Goal: Find specific page/section: Find specific page/section

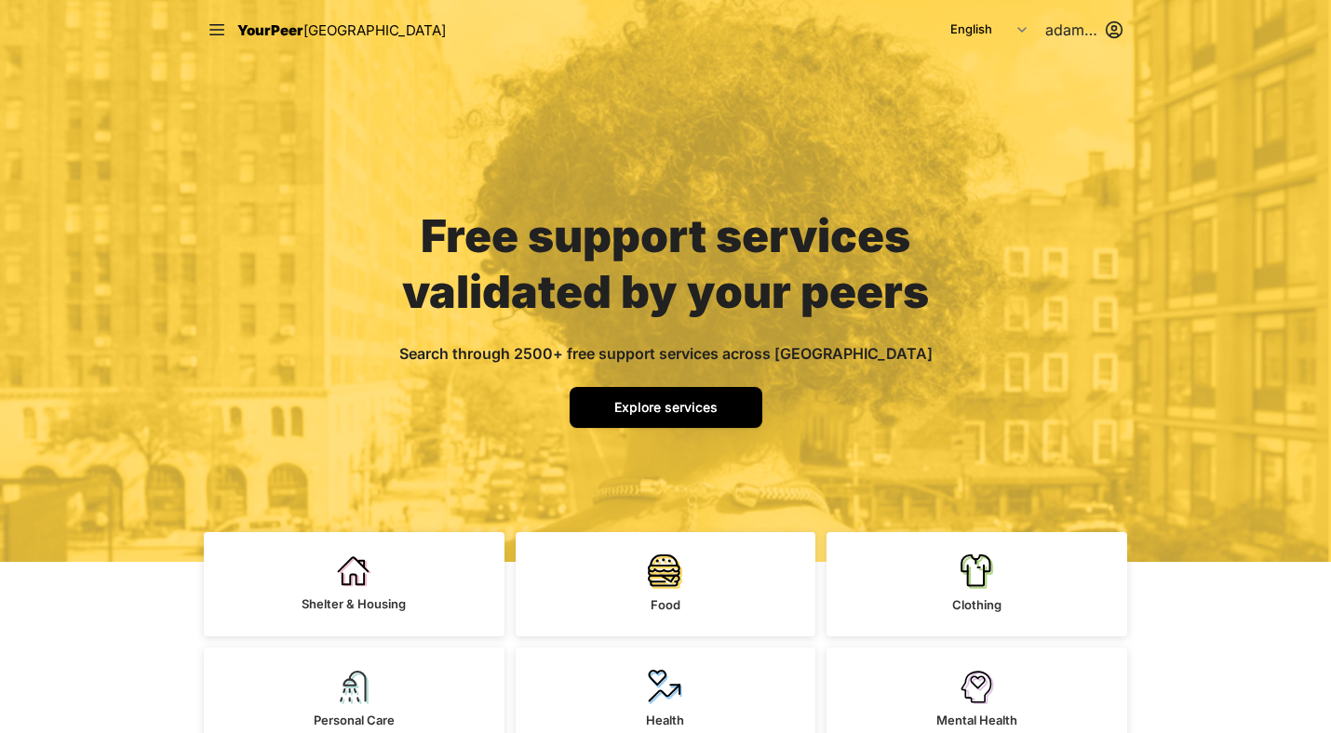
click at [646, 403] on span "Explore services" at bounding box center [665, 407] width 103 height 16
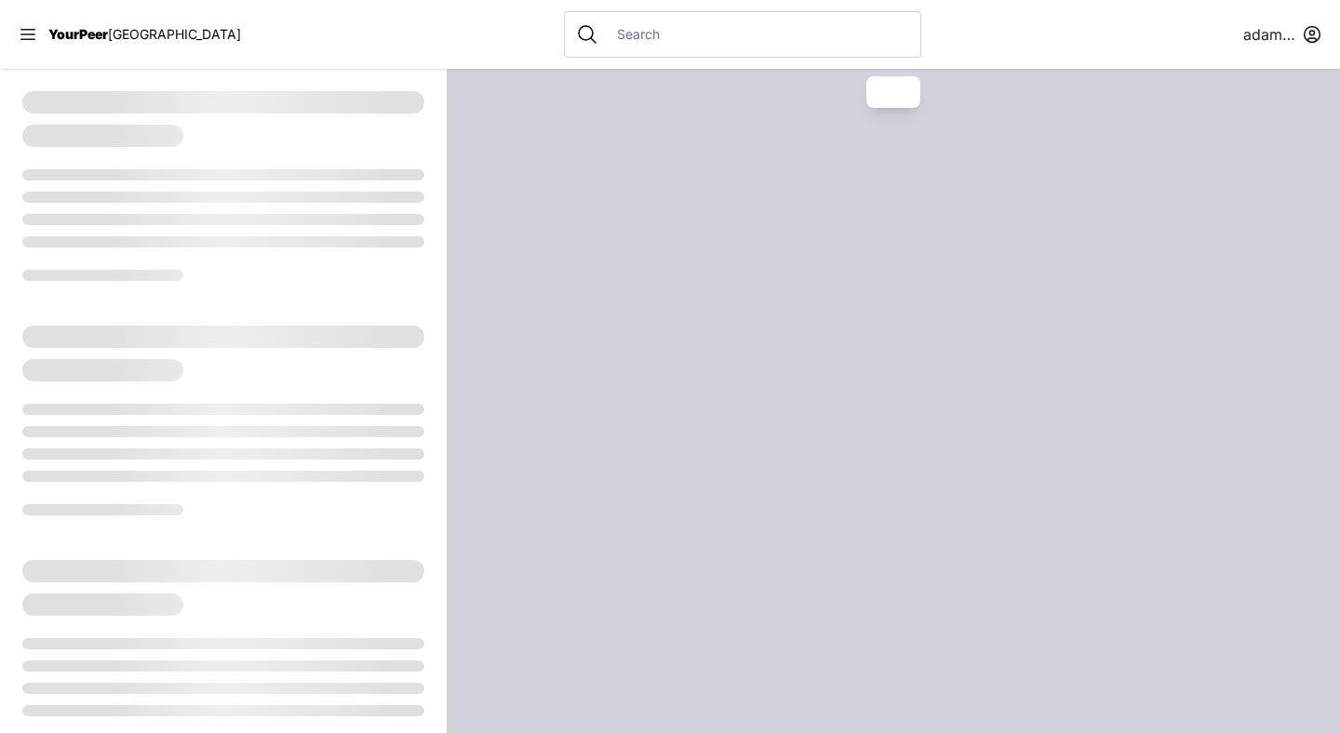
select select "recentlyUpdated"
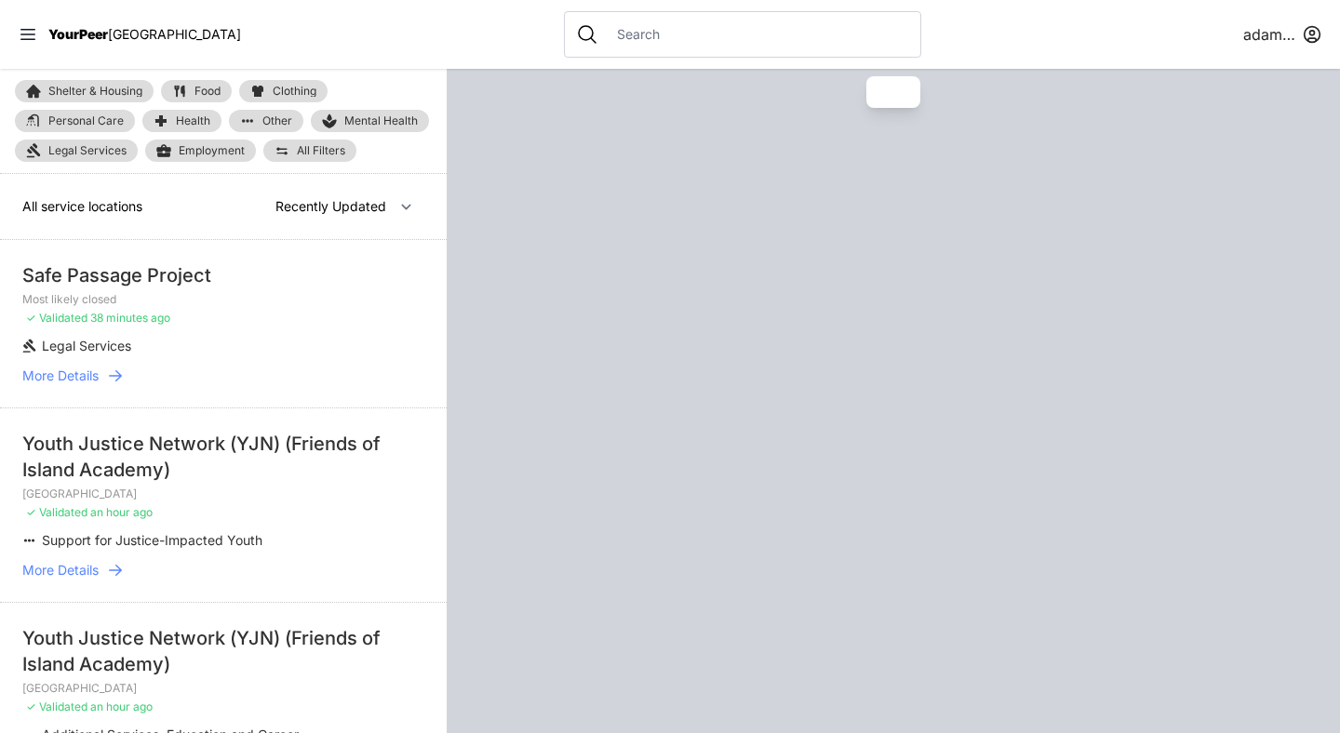
click at [611, 41] on input "text" at bounding box center [757, 34] width 303 height 19
paste input "Youth Justice Network (YJN) (Friends of Island Academy)"
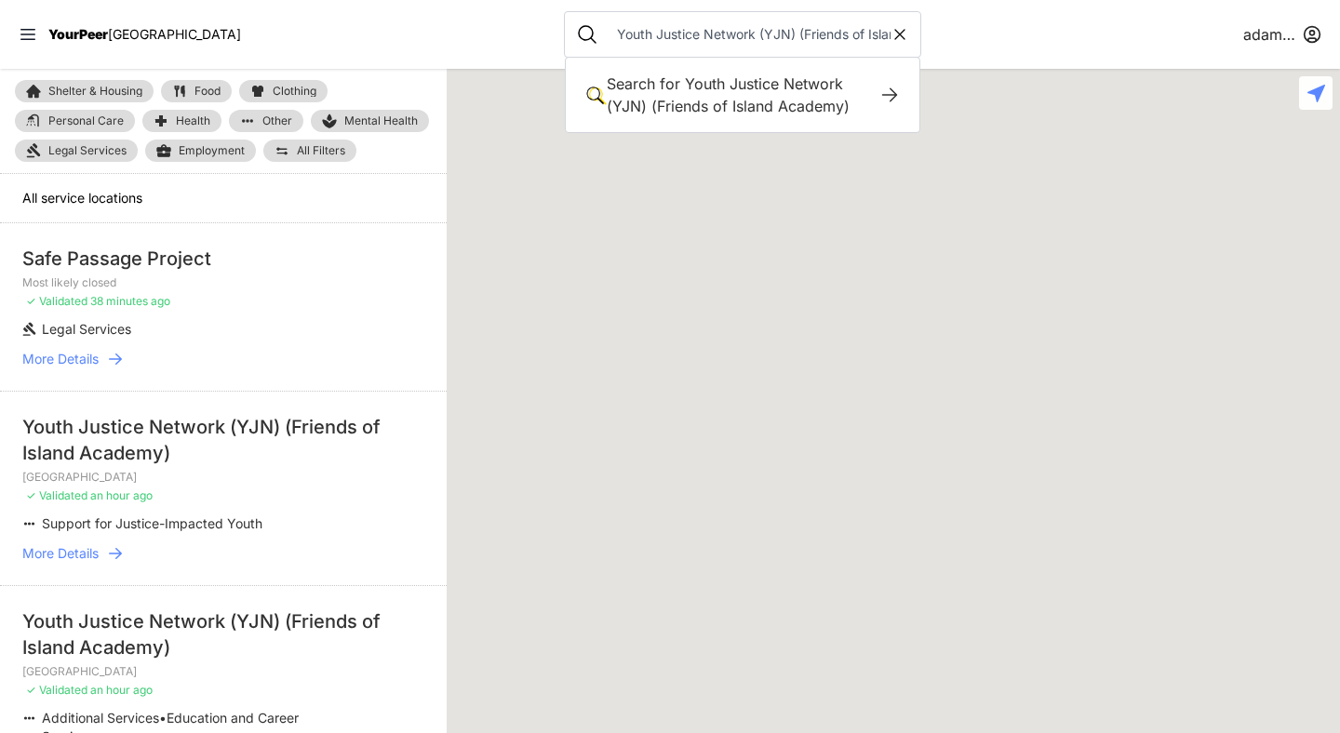
scroll to position [0, 80]
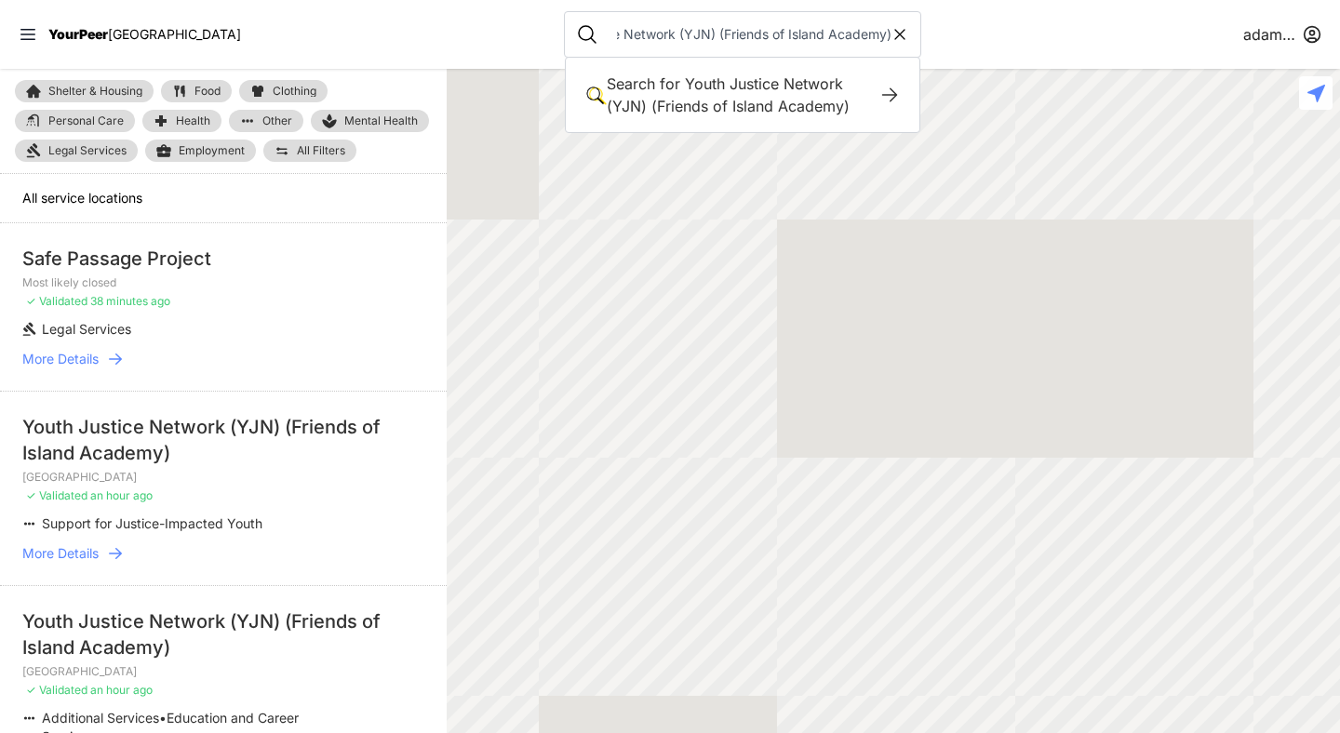
type input "Youth Justice Network (YJN) (Friends of Island Academy)"
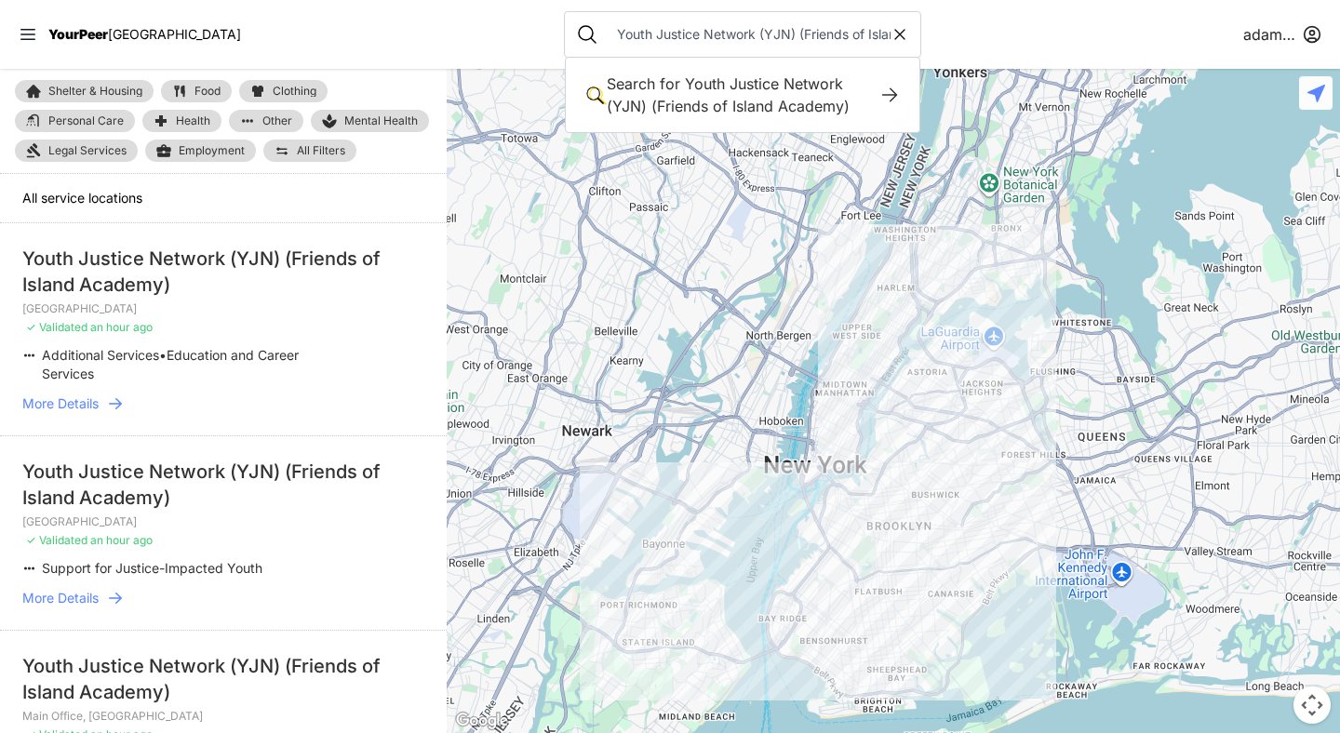
drag, startPoint x: 925, startPoint y: 281, endPoint x: 880, endPoint y: 342, distance: 75.2
click at [880, 342] on div at bounding box center [893, 401] width 893 height 664
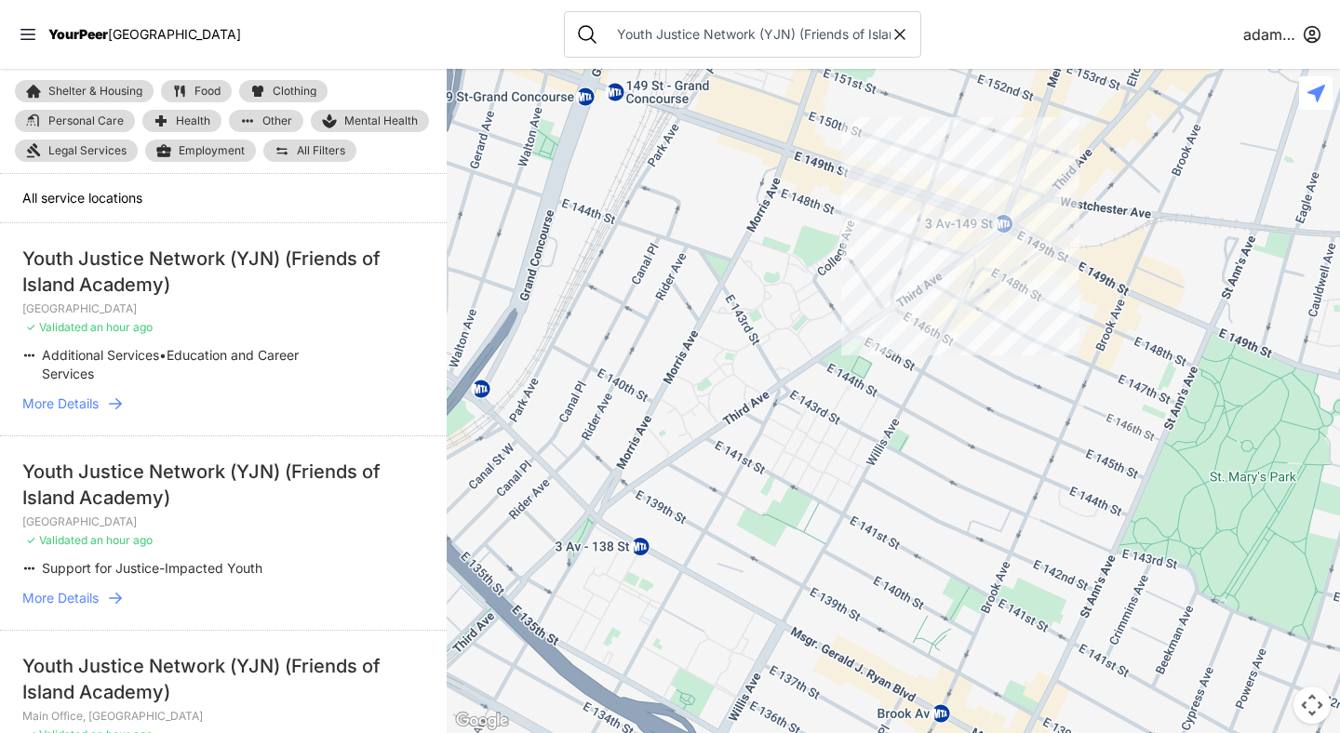
drag, startPoint x: 955, startPoint y: 225, endPoint x: 907, endPoint y: 293, distance: 82.9
click at [908, 288] on div at bounding box center [893, 401] width 893 height 664
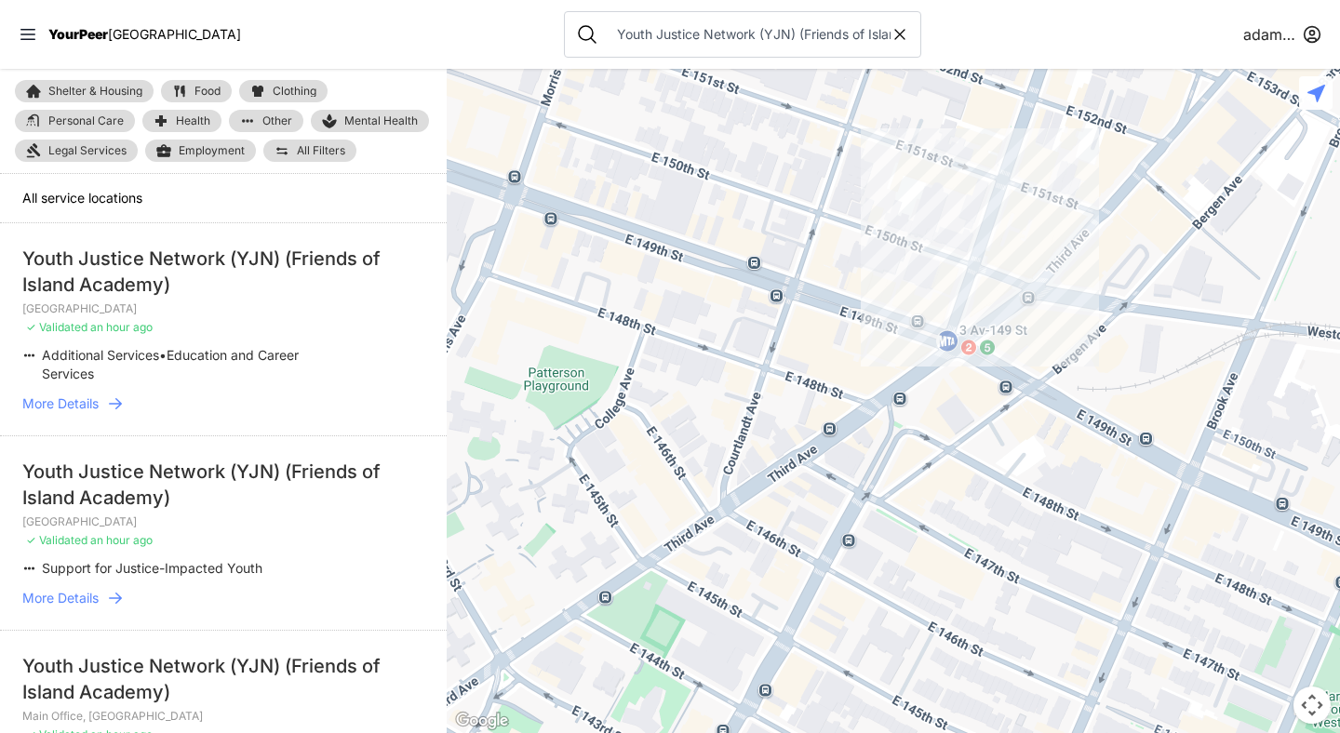
click at [116, 594] on icon at bounding box center [115, 598] width 19 height 19
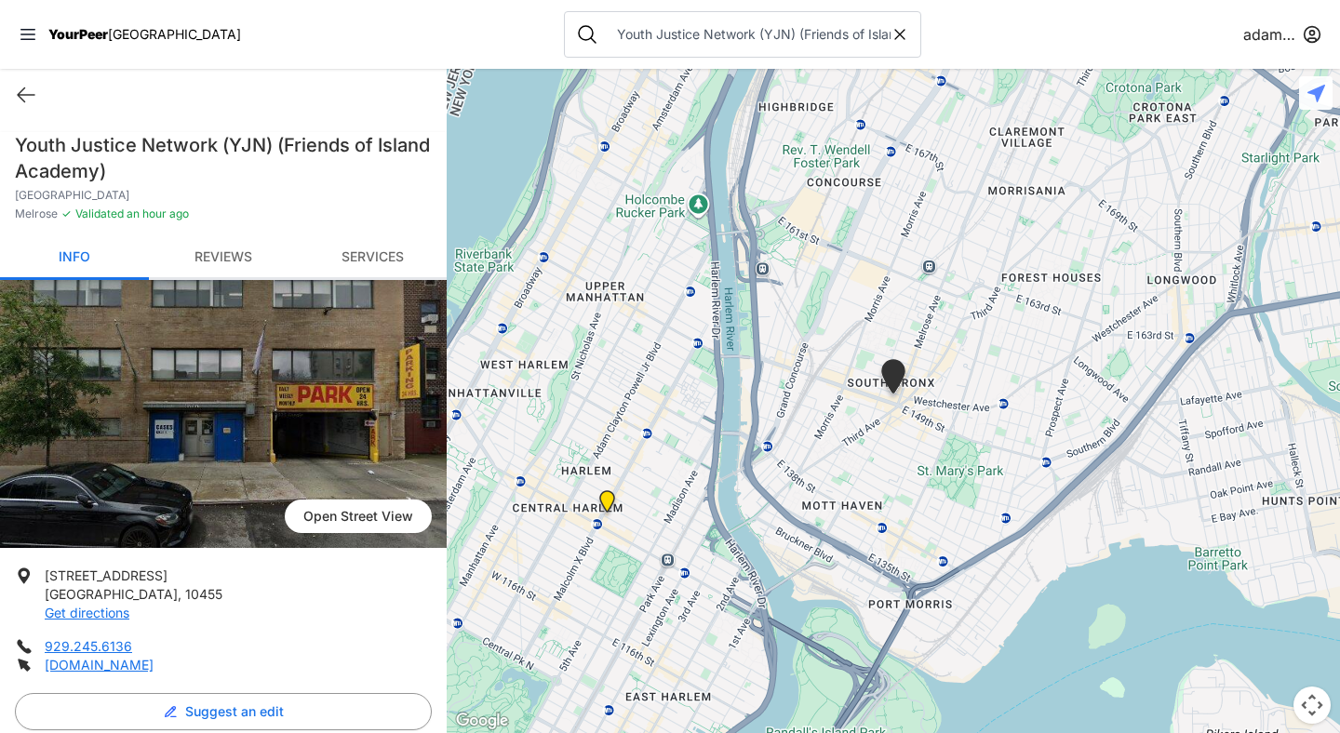
click at [173, 433] on img at bounding box center [223, 414] width 447 height 268
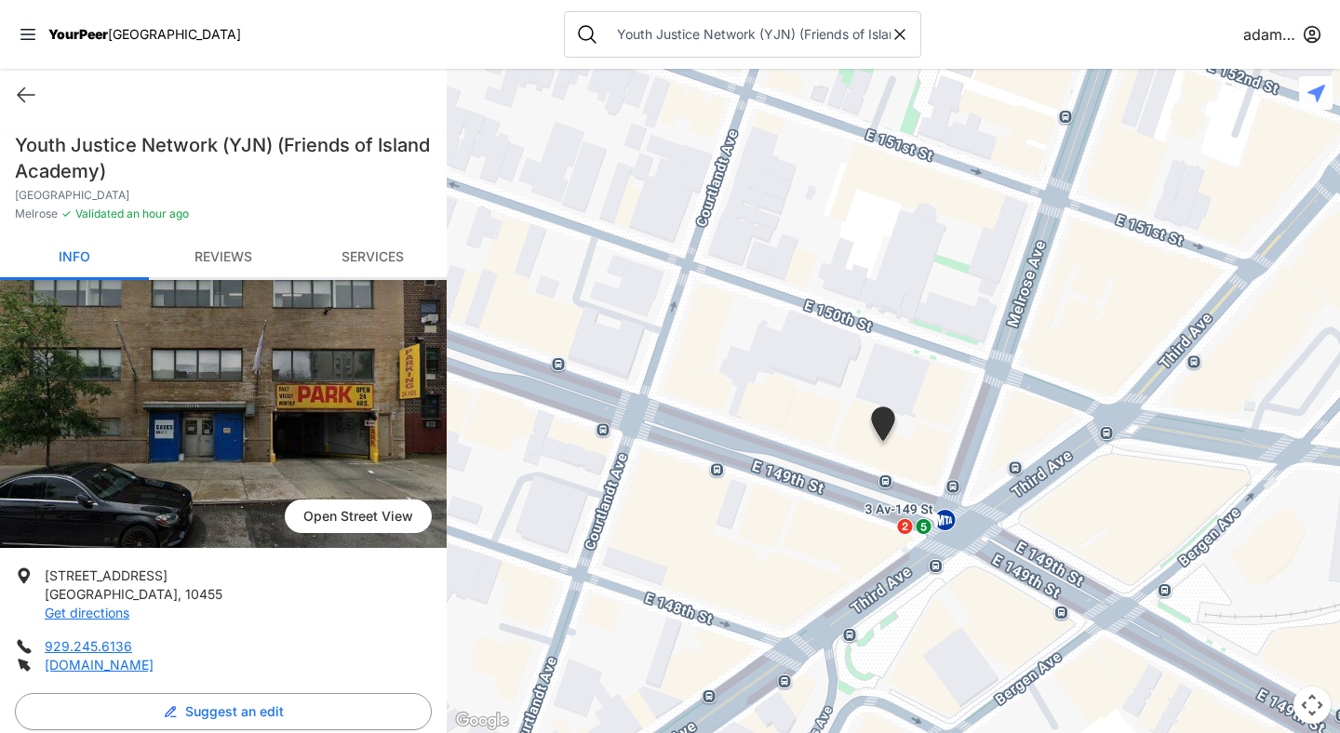
drag, startPoint x: 750, startPoint y: 481, endPoint x: 891, endPoint y: 434, distance: 149.2
click at [888, 434] on div at bounding box center [893, 401] width 893 height 664
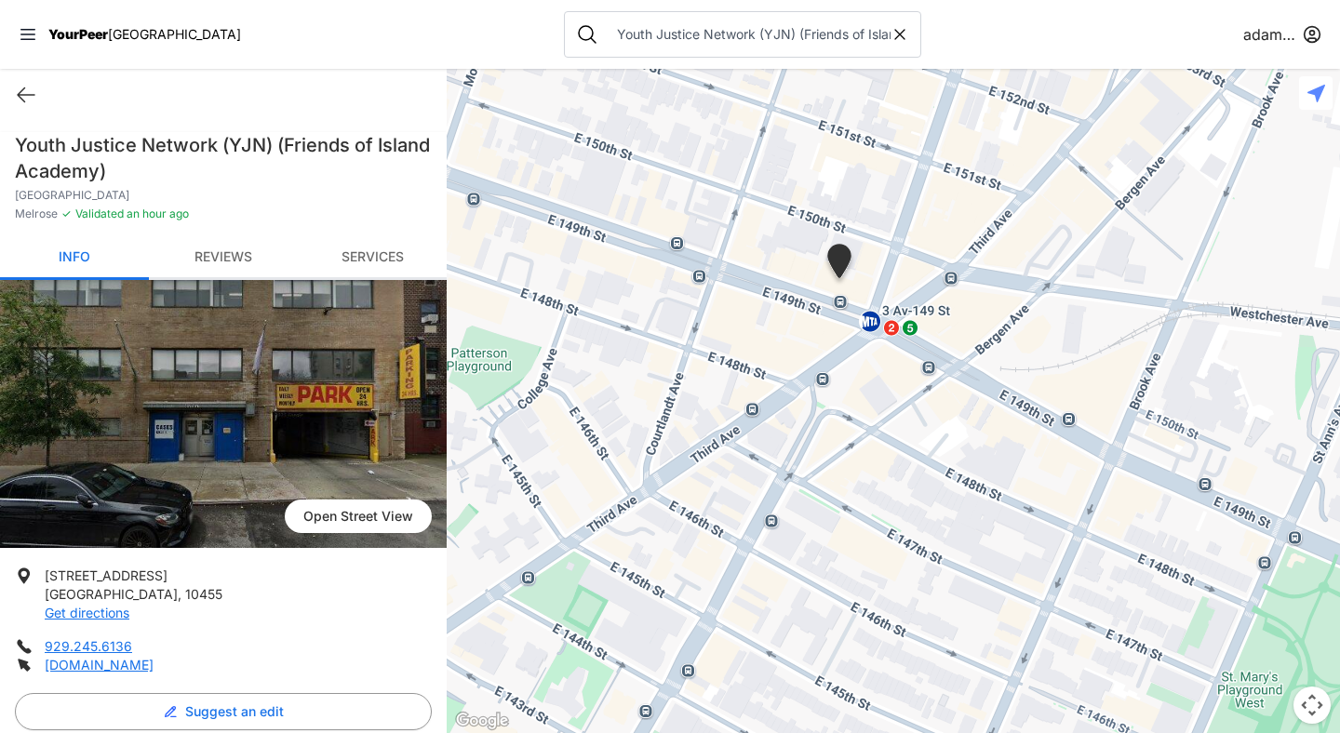
drag, startPoint x: 851, startPoint y: 520, endPoint x: 659, endPoint y: 377, distance: 240.1
click at [659, 377] on div at bounding box center [893, 401] width 893 height 664
